Goal: Transaction & Acquisition: Purchase product/service

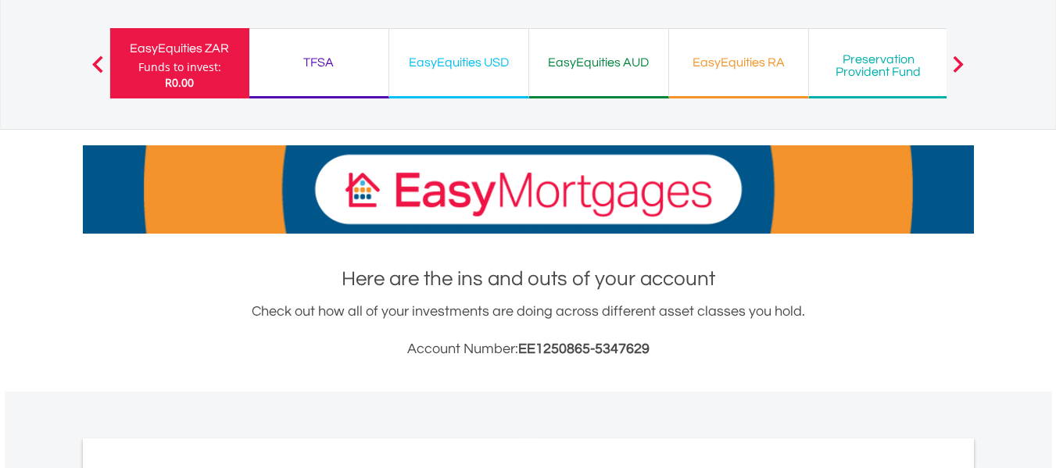
scroll to position [469, 0]
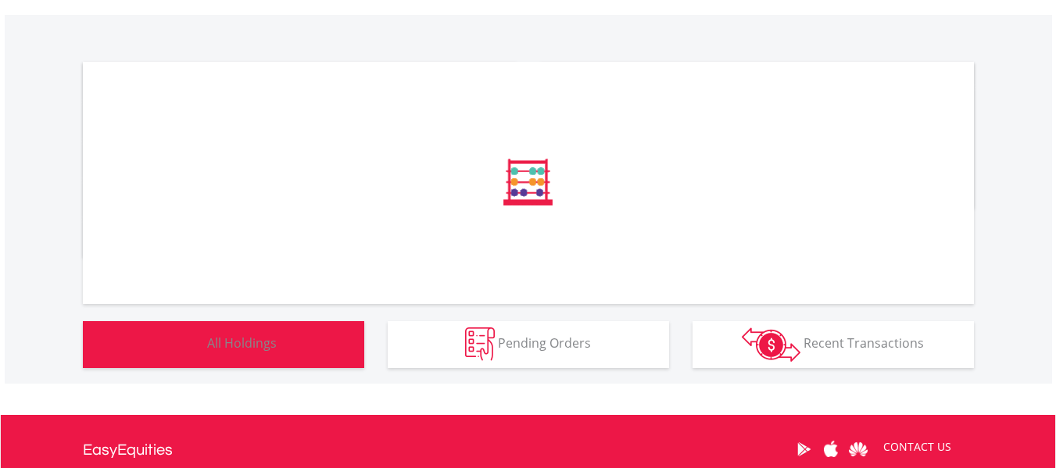
click at [238, 349] on span "All Holdings" at bounding box center [242, 342] width 70 height 17
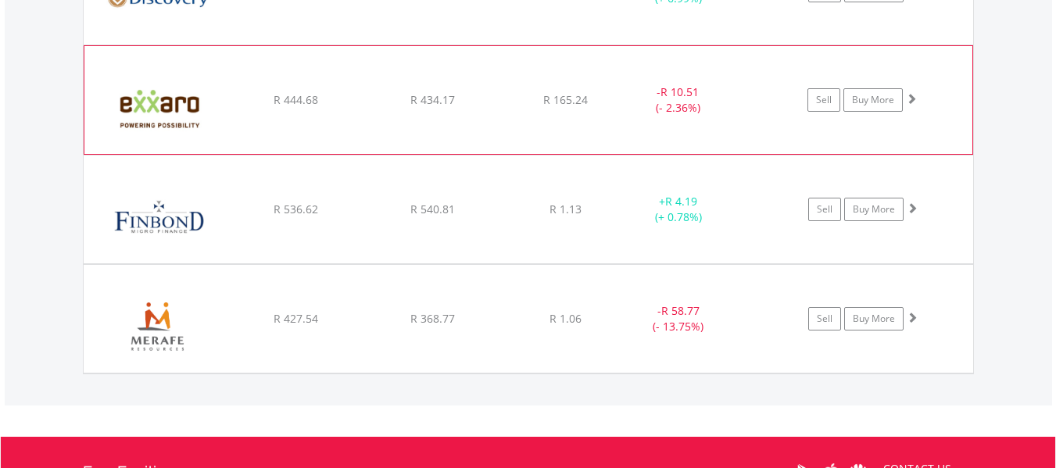
scroll to position [1284, 0]
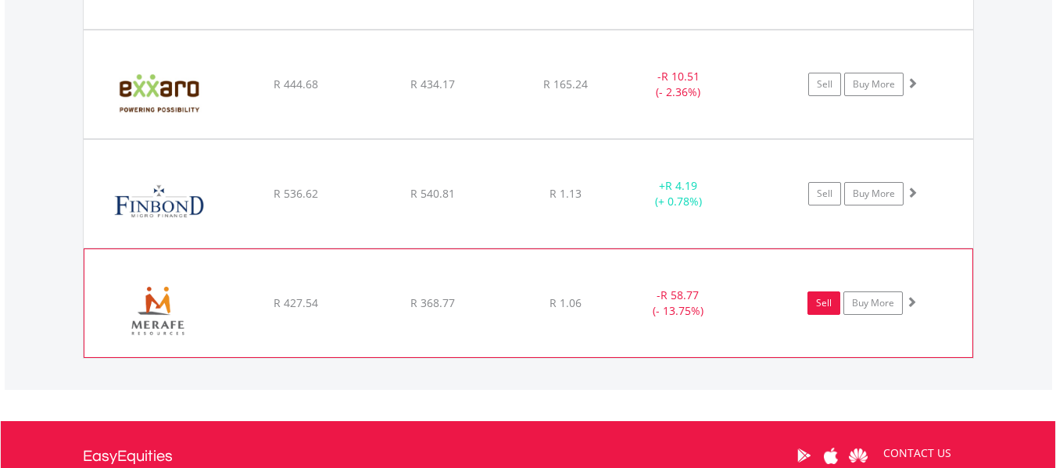
click at [821, 302] on link "Sell" at bounding box center [823, 302] width 33 height 23
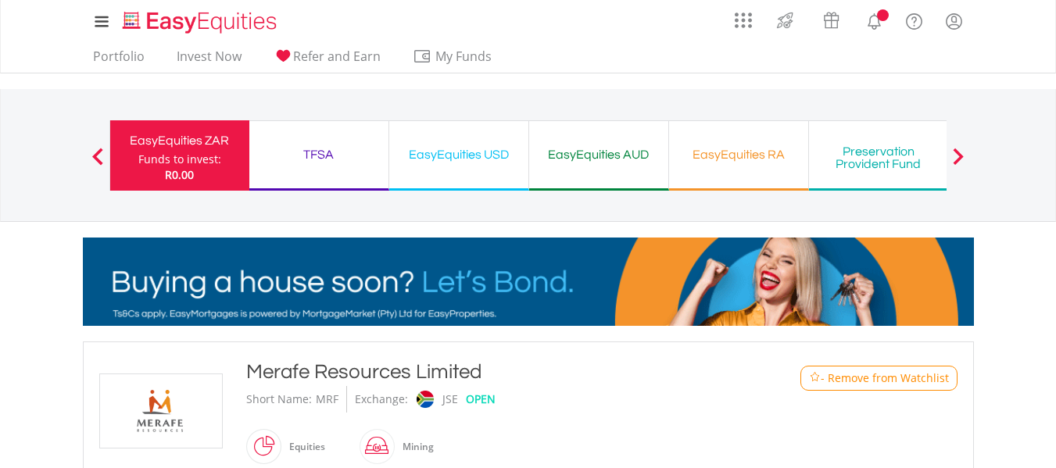
type input "******"
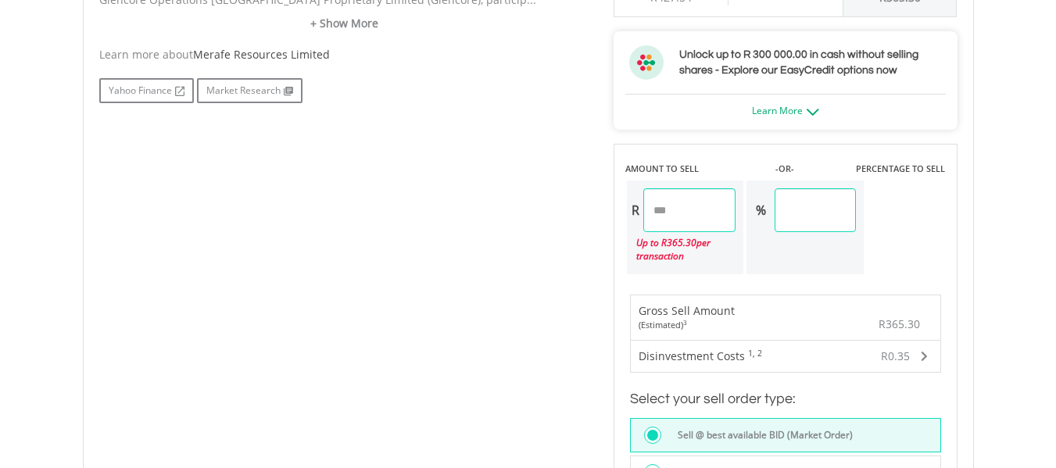
scroll to position [860, 0]
click at [706, 207] on input "******" at bounding box center [689, 210] width 93 height 44
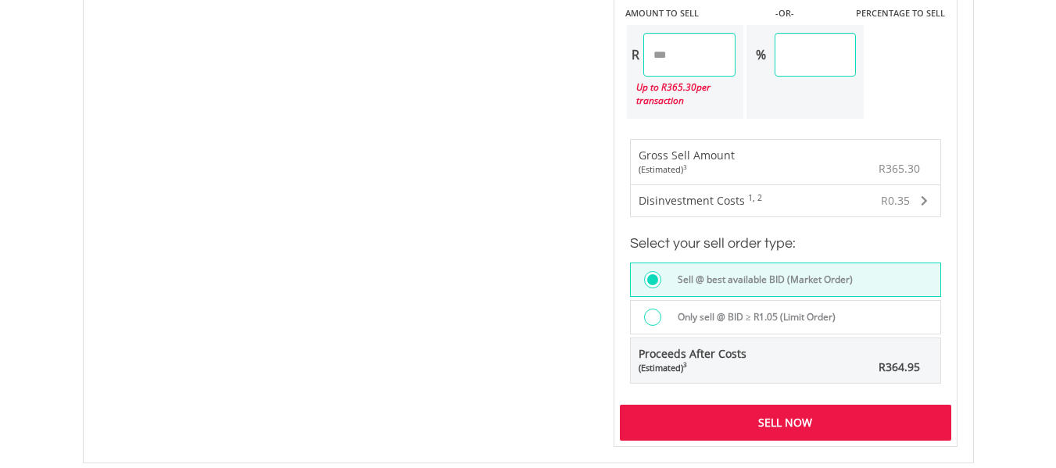
scroll to position [1016, 0]
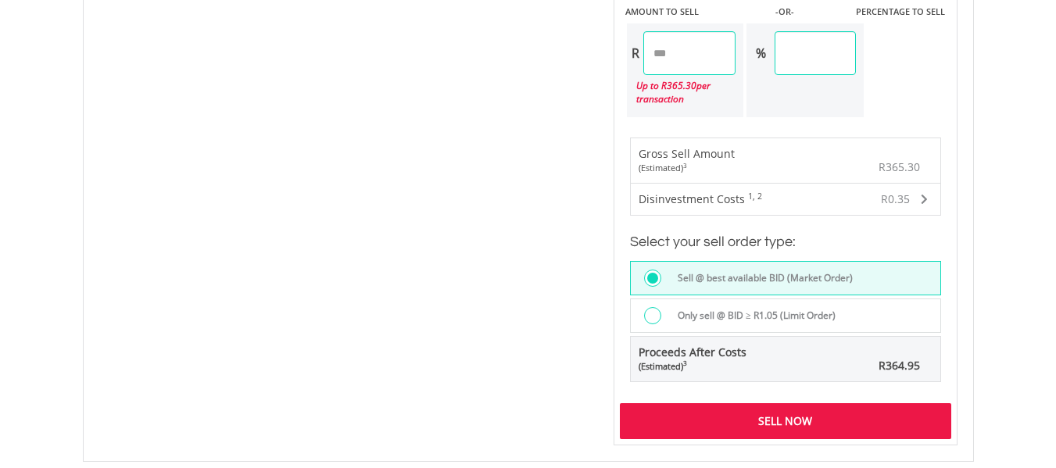
click at [785, 418] on div "Sell Now" at bounding box center [785, 421] width 331 height 36
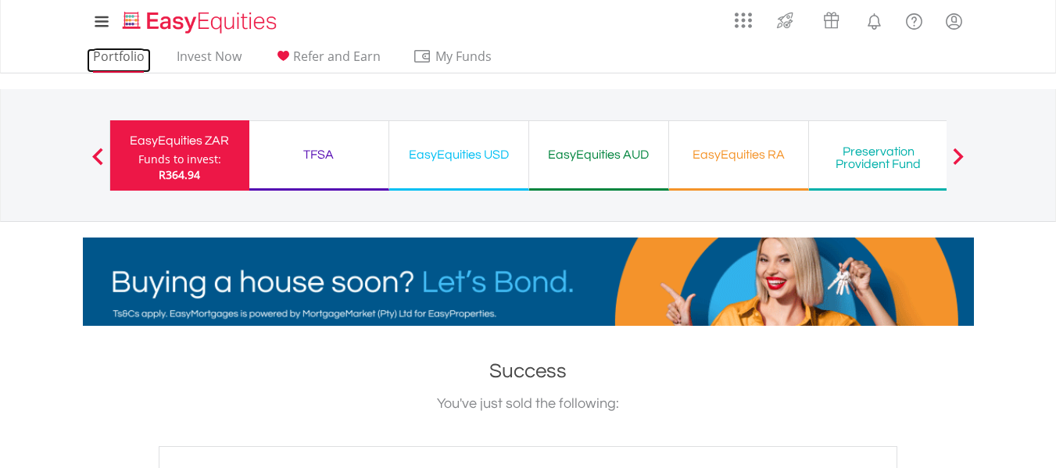
click at [113, 55] on link "Portfolio" at bounding box center [119, 60] width 64 height 24
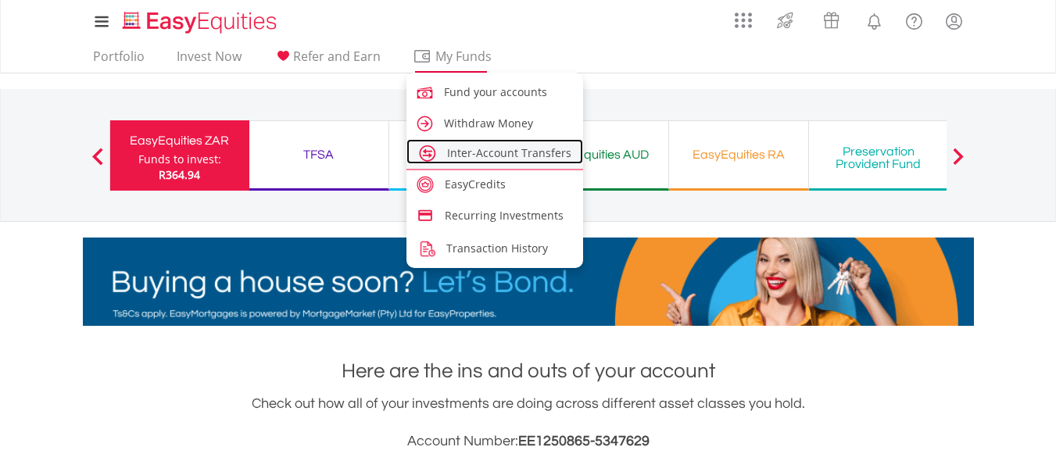
click at [495, 150] on span "Inter-Account Transfers" at bounding box center [509, 152] width 124 height 15
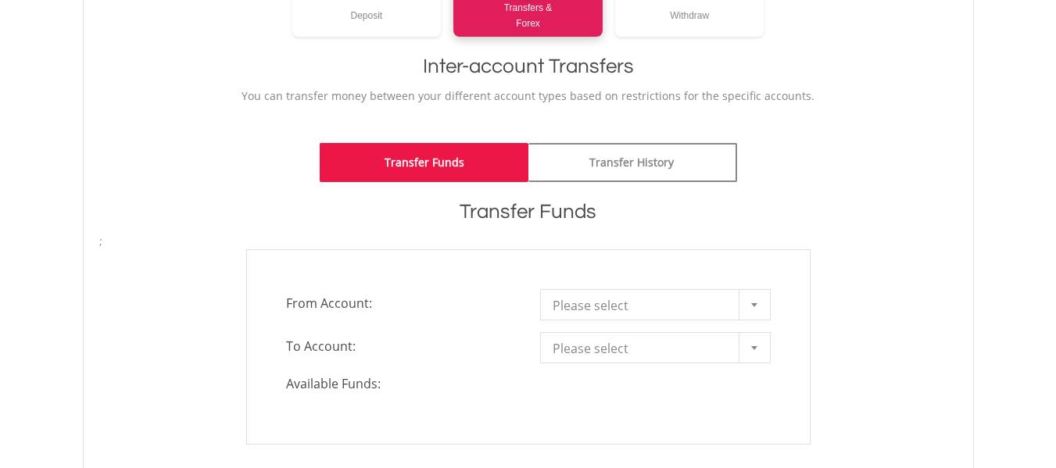
scroll to position [313, 0]
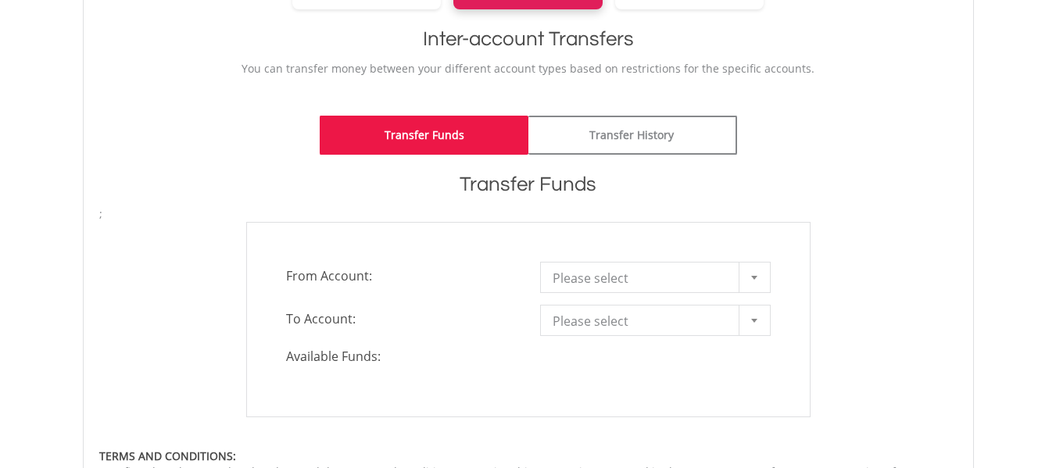
click at [759, 278] on div at bounding box center [753, 278] width 31 height 30
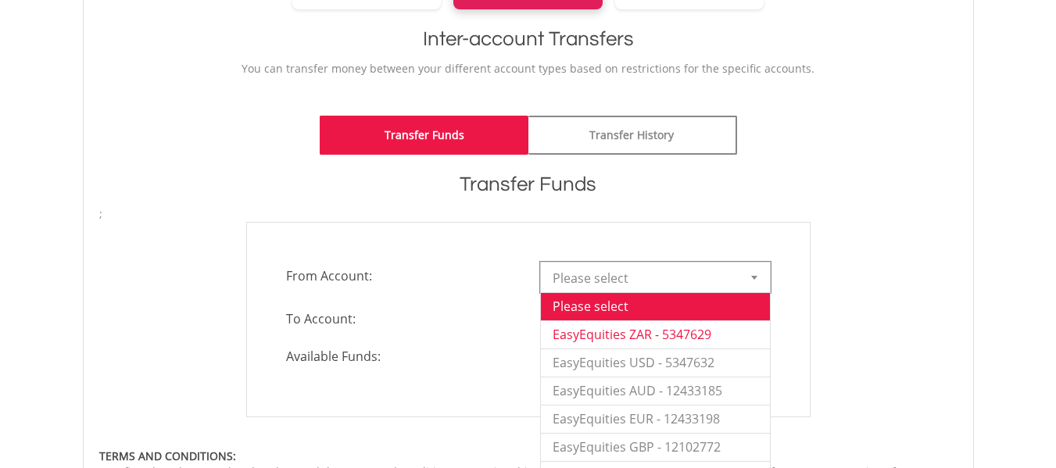
click at [628, 335] on li "EasyEquities ZAR - 5347629" at bounding box center [655, 334] width 229 height 28
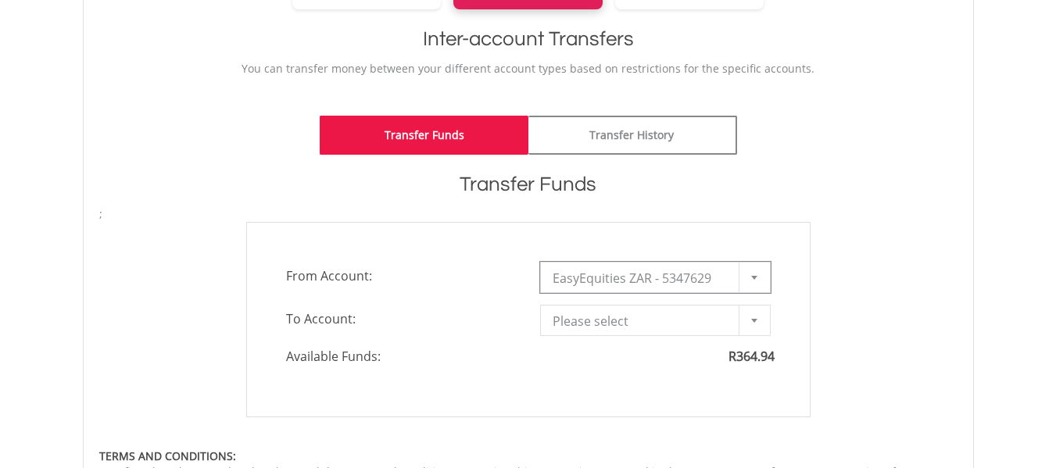
click at [760, 321] on div at bounding box center [753, 321] width 31 height 30
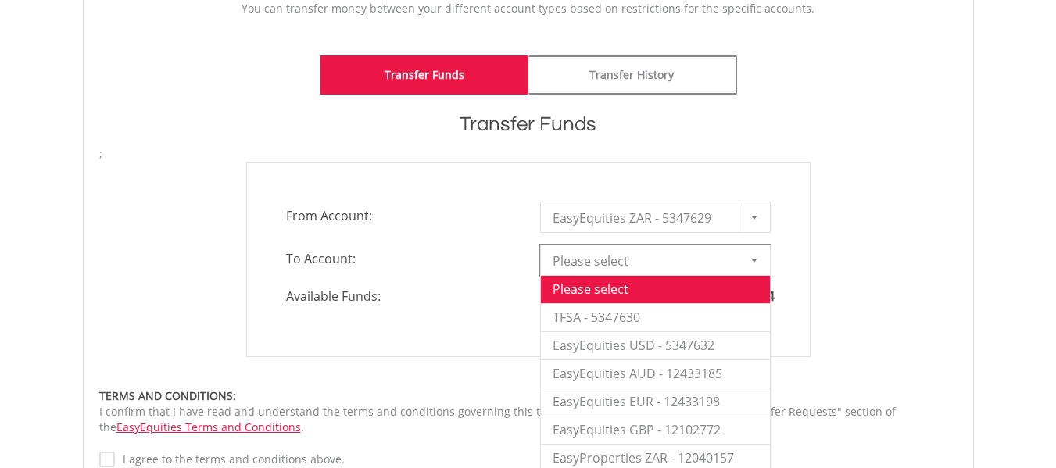
scroll to position [469, 0]
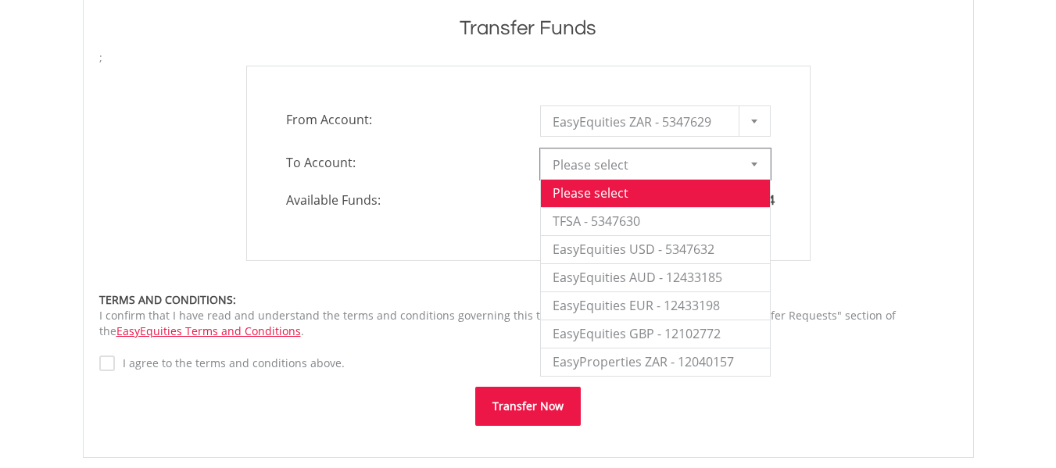
click at [896, 179] on div "**********" at bounding box center [528, 163] width 881 height 195
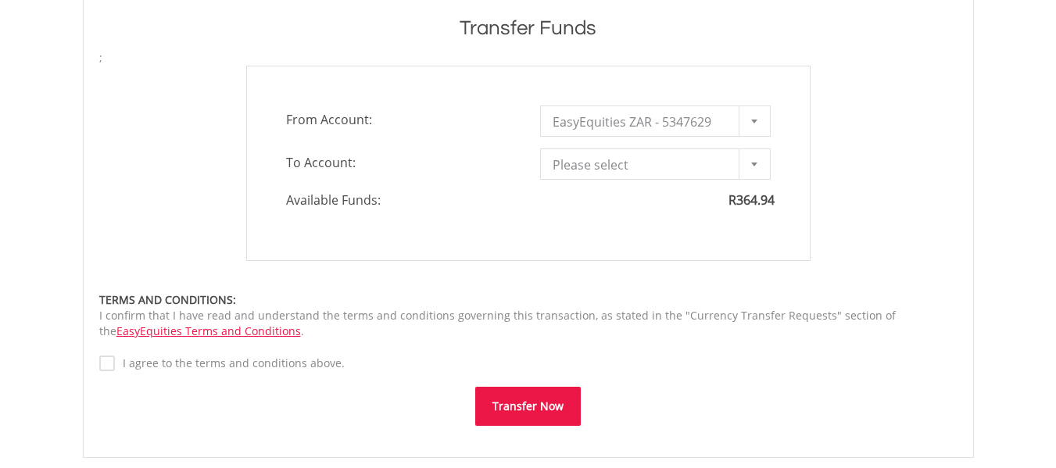
click at [753, 159] on div at bounding box center [753, 164] width 31 height 30
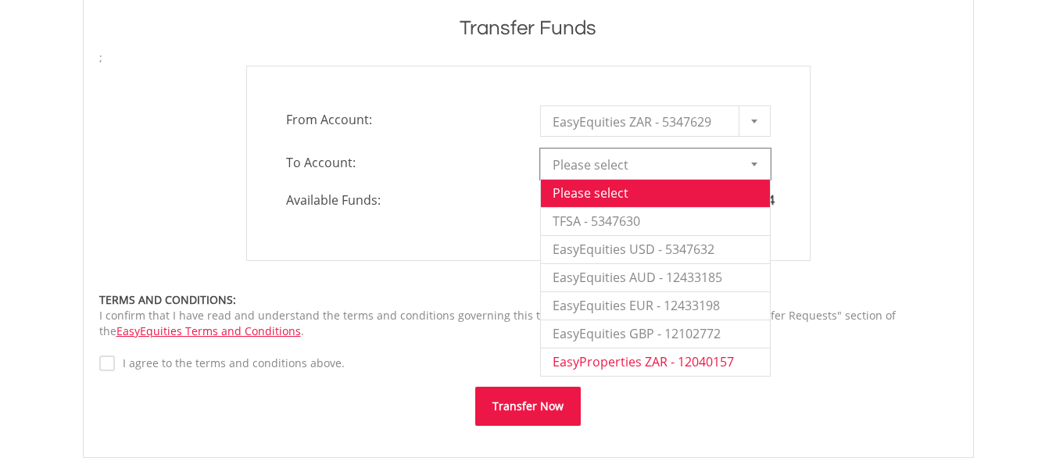
click at [600, 363] on li "EasyProperties ZAR - 12040157" at bounding box center [655, 362] width 229 height 28
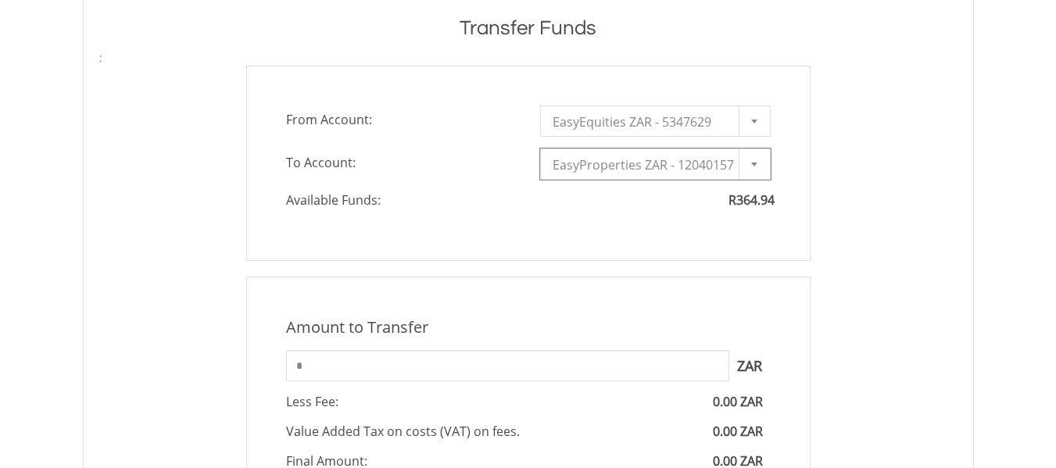
scroll to position [547, 0]
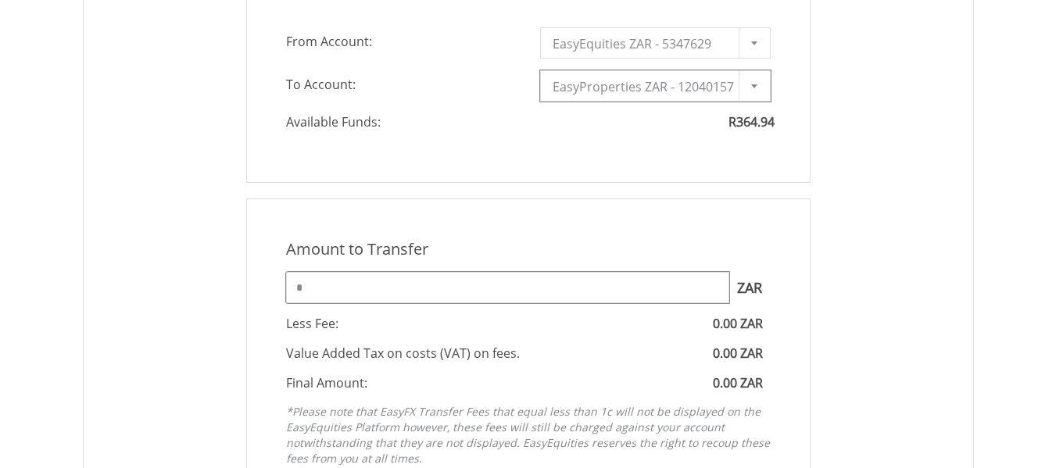
click at [399, 290] on input "*" at bounding box center [507, 287] width 443 height 31
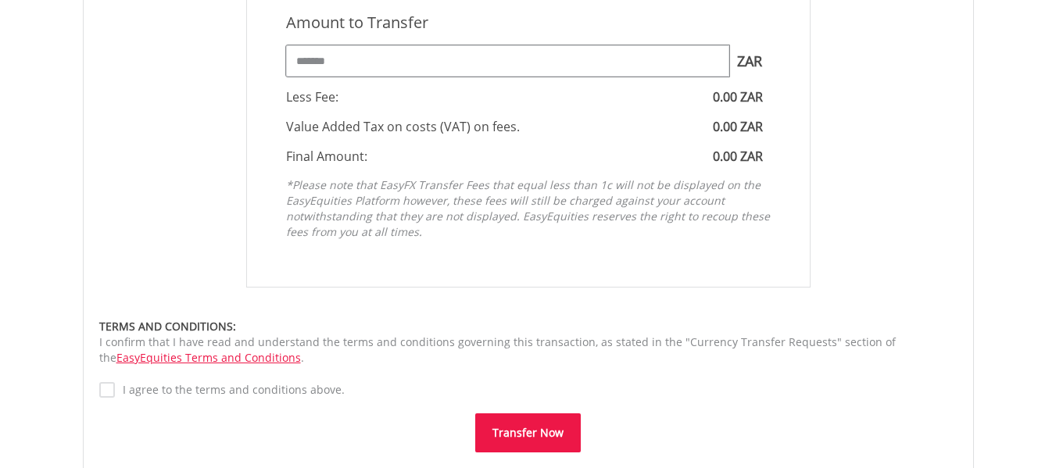
scroll to position [781, 0]
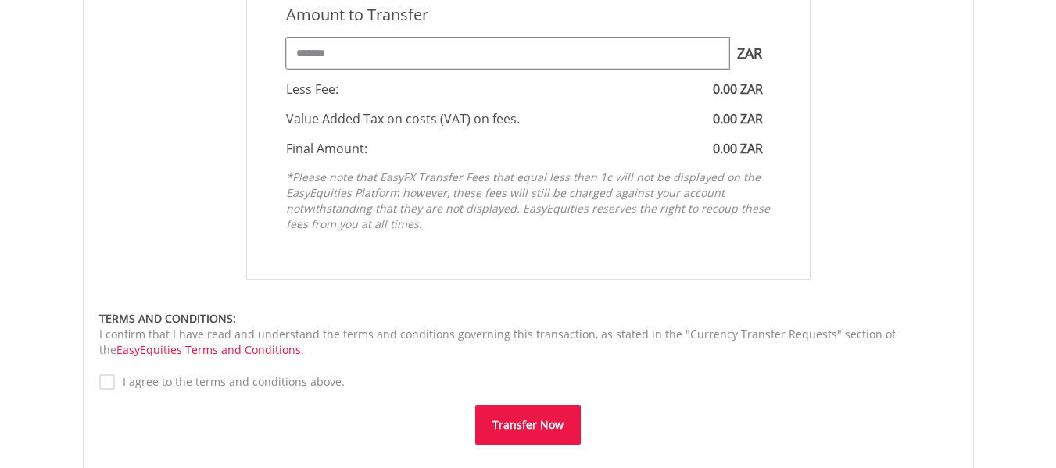
type input "*******"
click at [115, 380] on label "I agree to the terms and conditions above." at bounding box center [230, 382] width 230 height 16
click at [513, 431] on button "Transfer Now" at bounding box center [527, 425] width 105 height 39
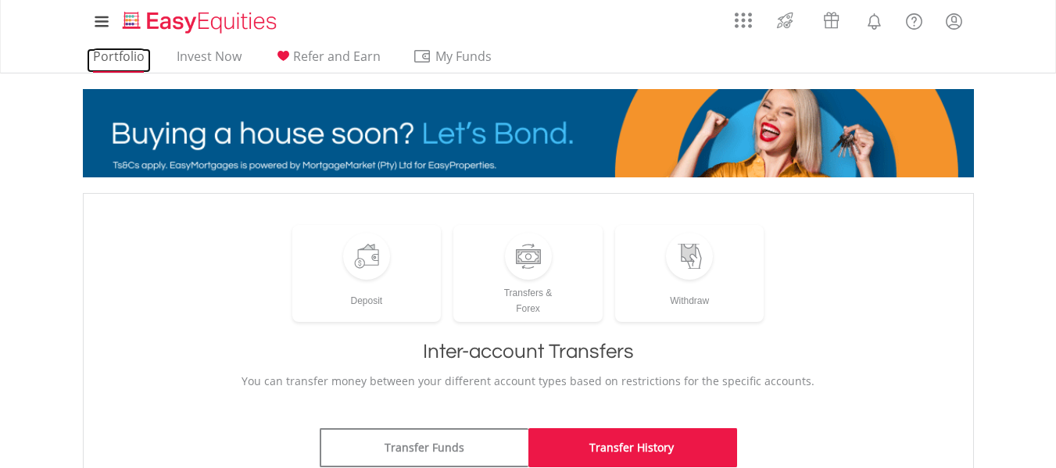
click at [103, 54] on link "Portfolio" at bounding box center [119, 60] width 64 height 24
